Goal: Information Seeking & Learning: Learn about a topic

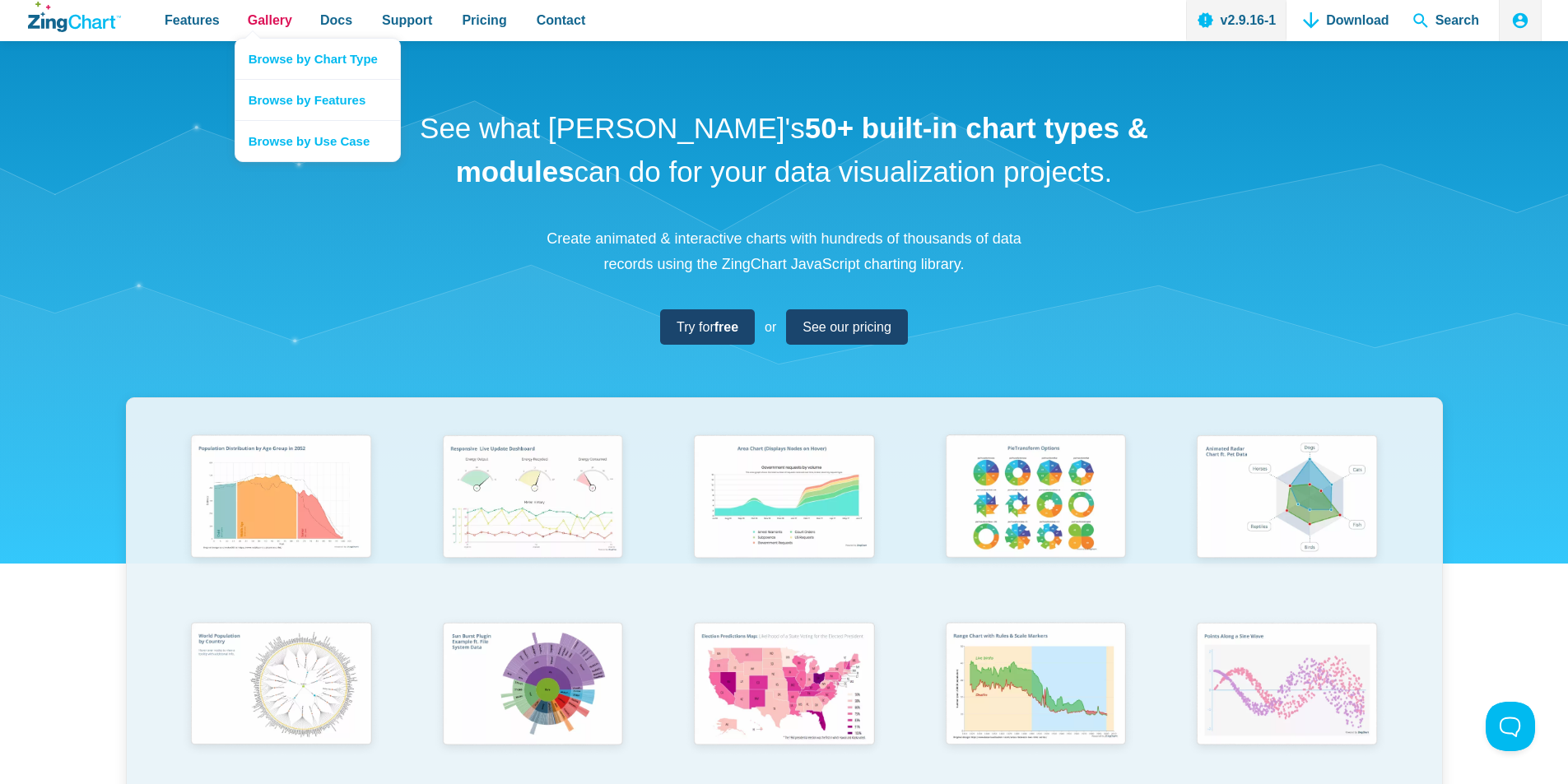
click at [262, 23] on span "Gallery" at bounding box center [270, 20] width 45 height 22
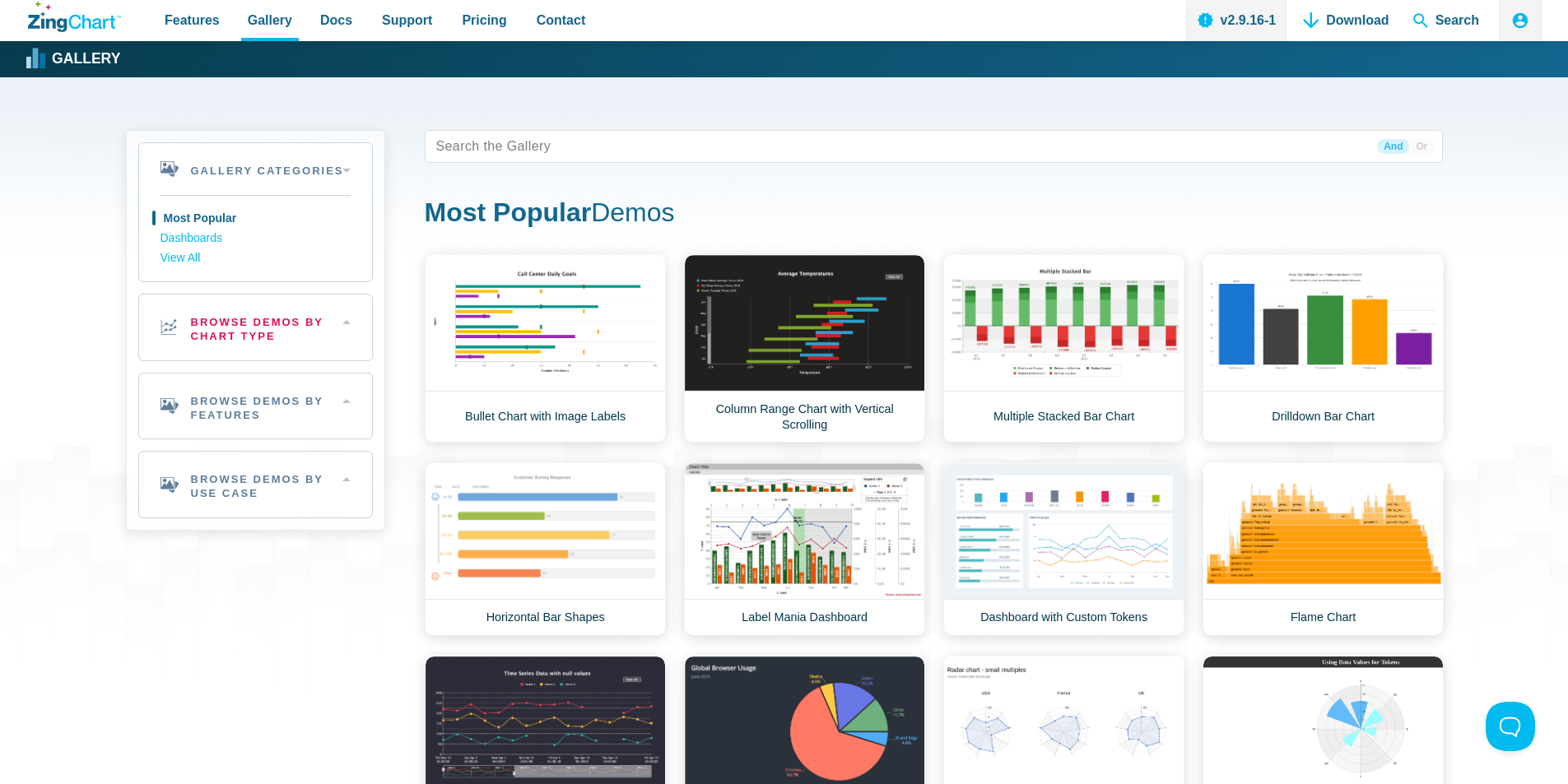
click at [285, 318] on h2 "Browse Demos By Chart Type" at bounding box center [255, 328] width 232 height 66
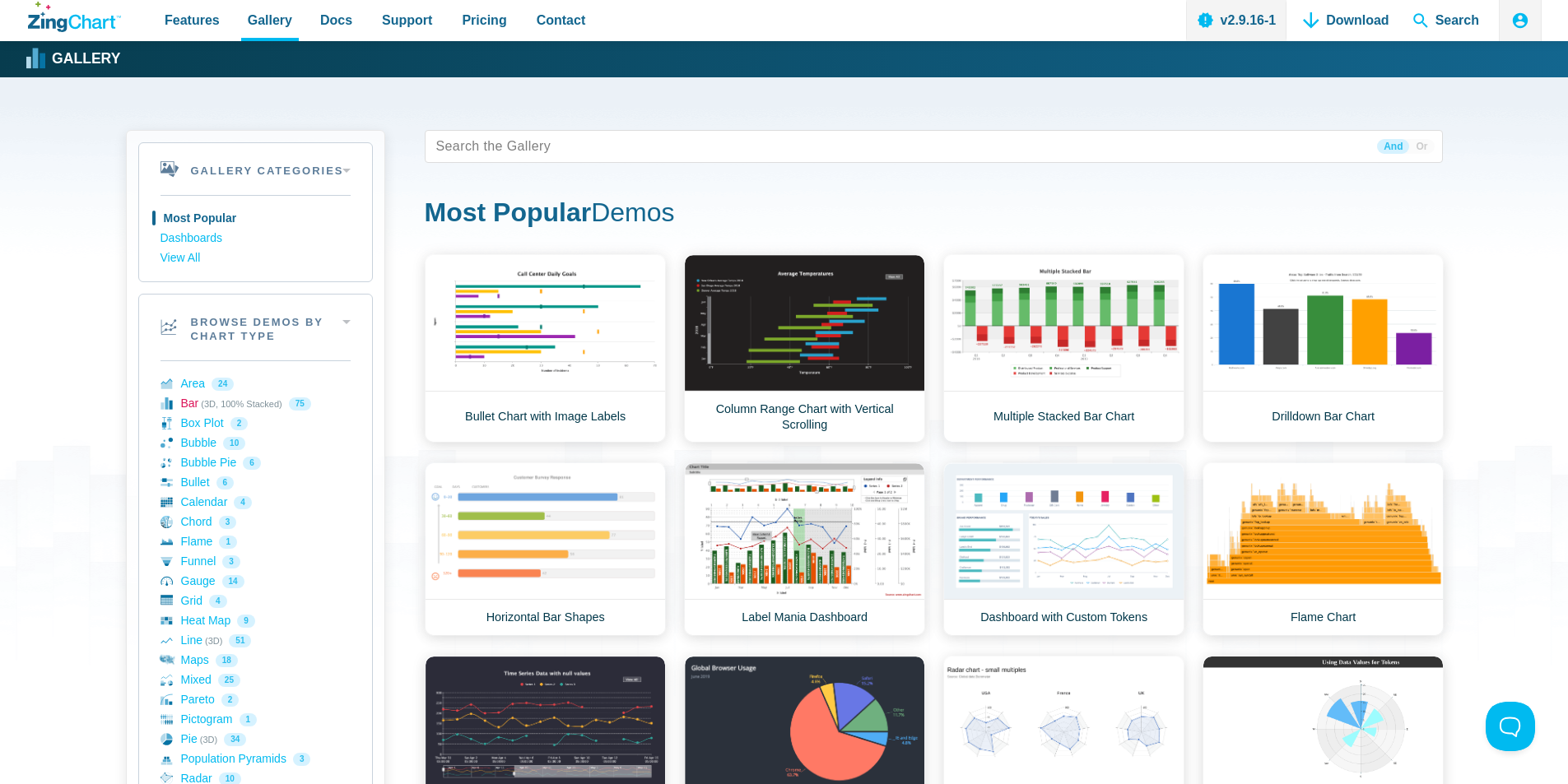
click at [189, 407] on link "Bar (3D, 100% Stacked) 75" at bounding box center [255, 404] width 190 height 20
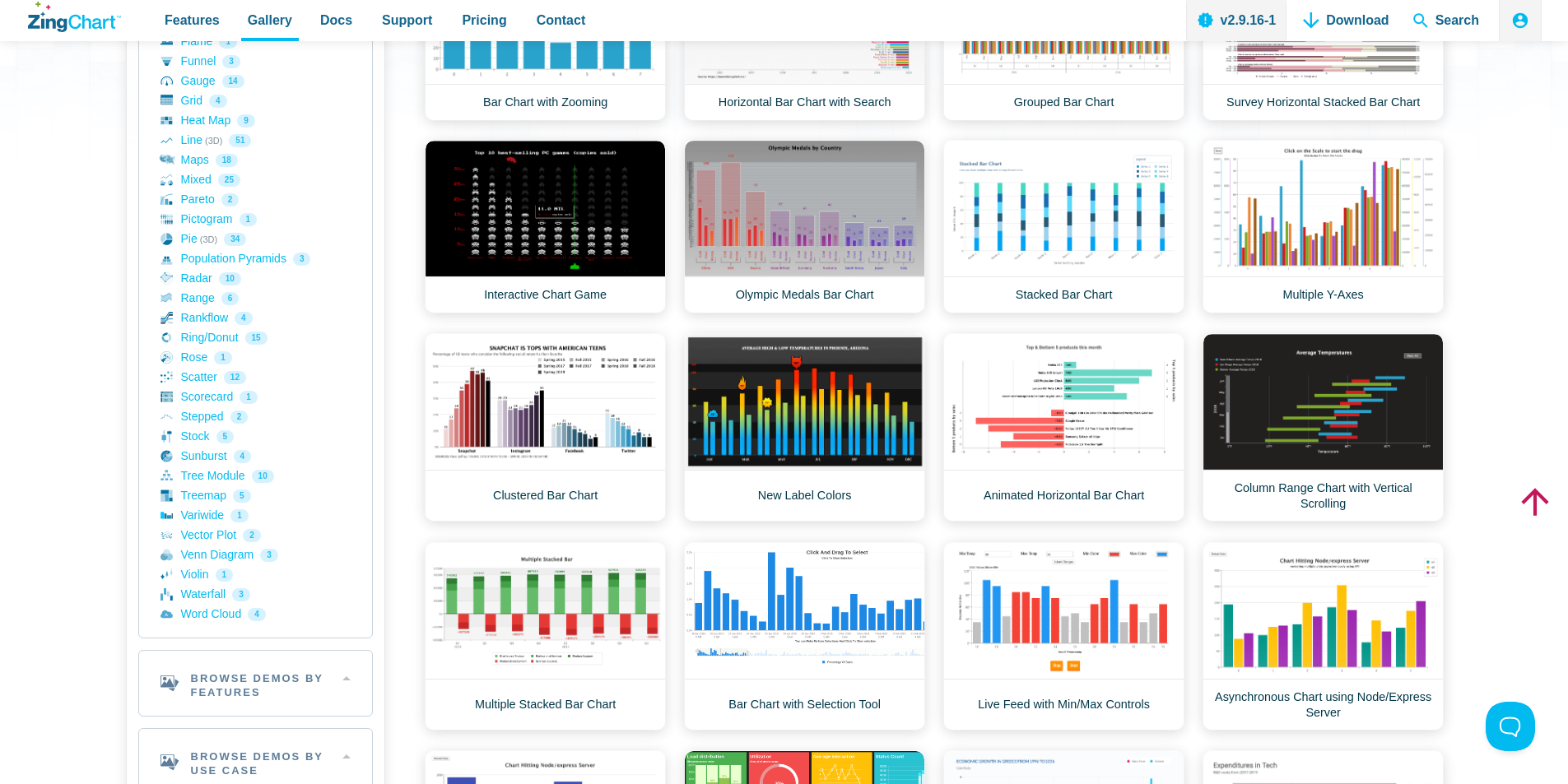
scroll to position [575, 0]
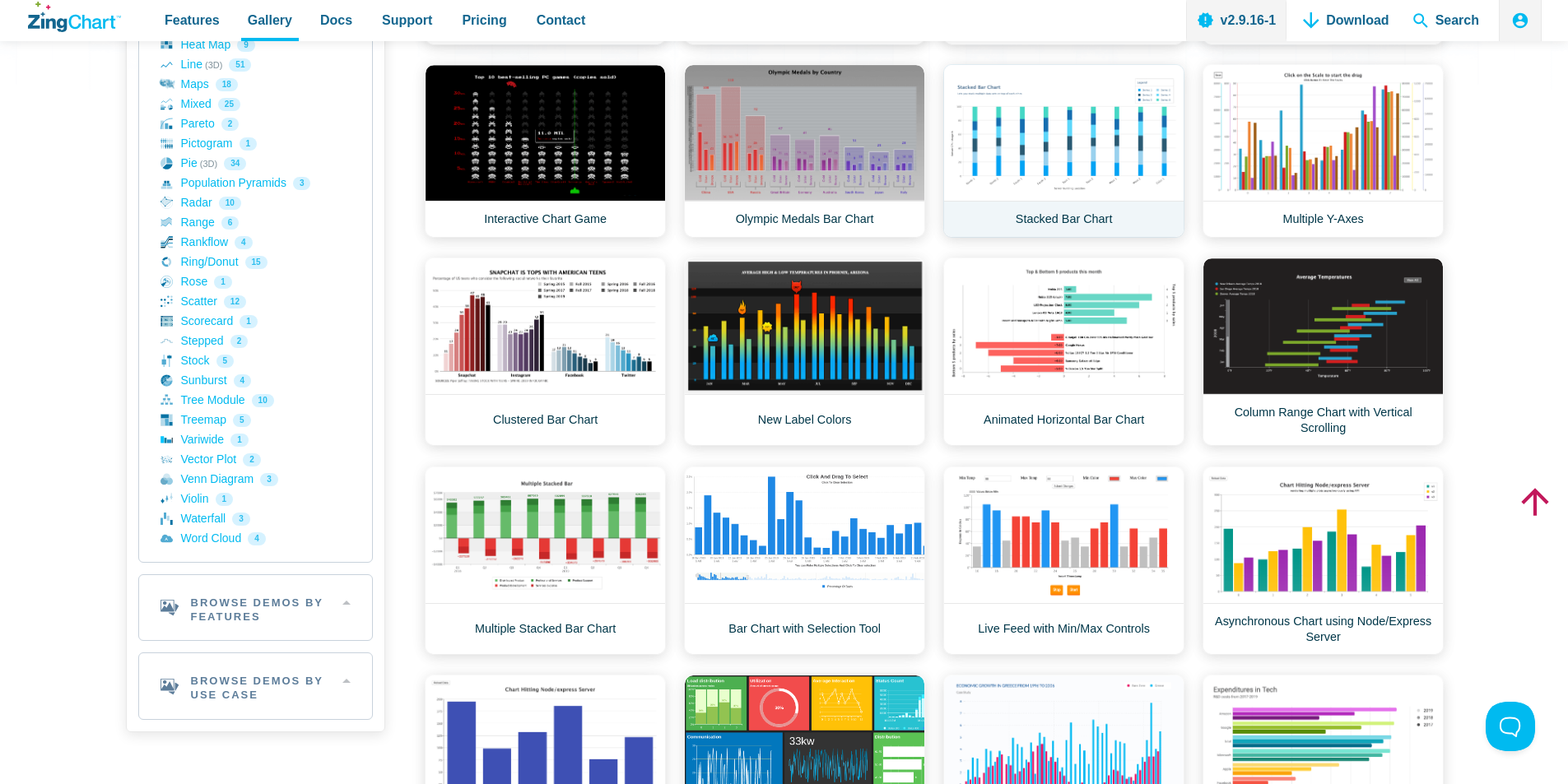
click at [1089, 141] on link "Stacked Bar Chart" at bounding box center [1063, 151] width 241 height 174
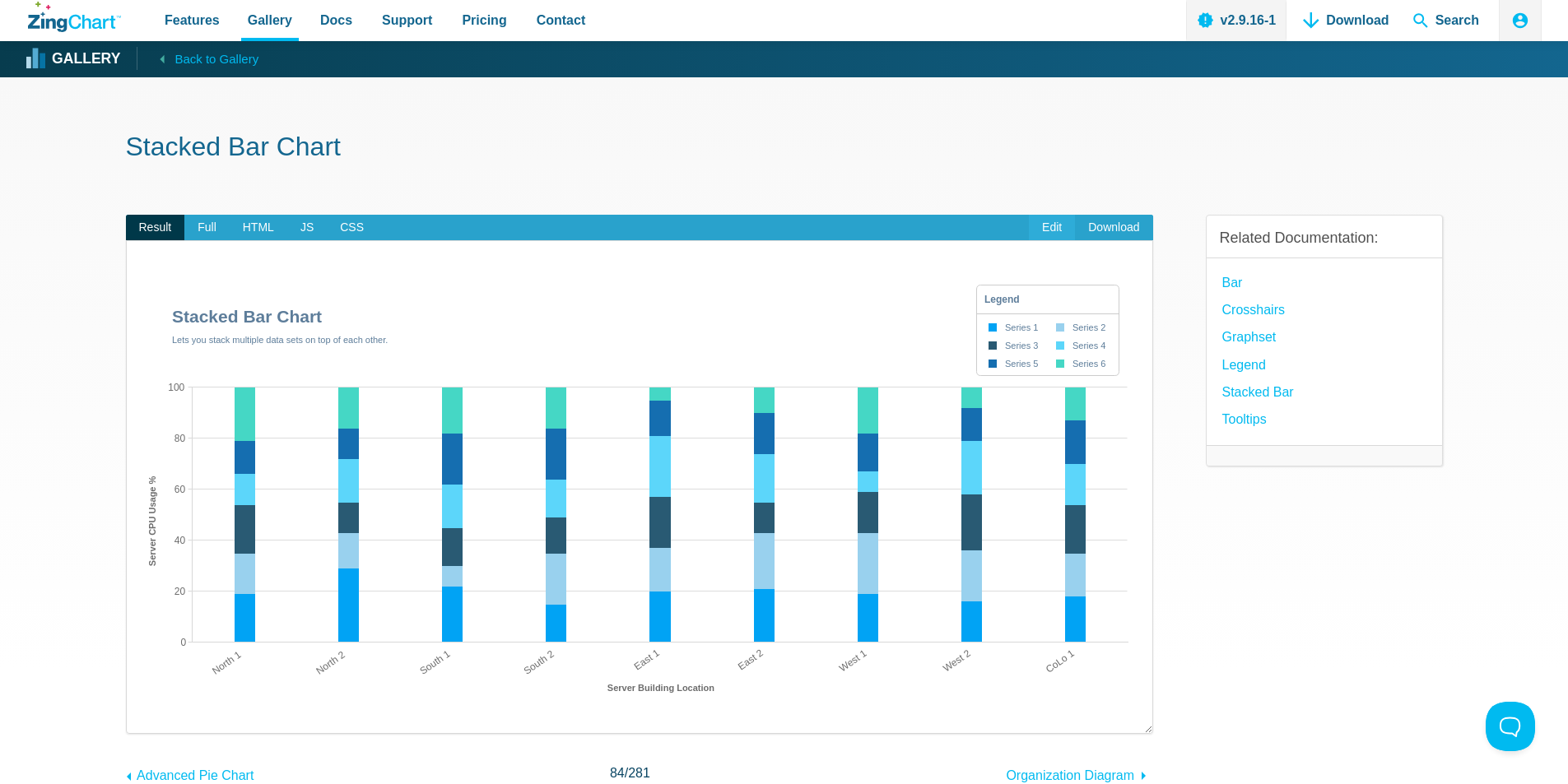
click at [1050, 228] on link "Edit" at bounding box center [1052, 228] width 46 height 27
